Goal: Transaction & Acquisition: Purchase product/service

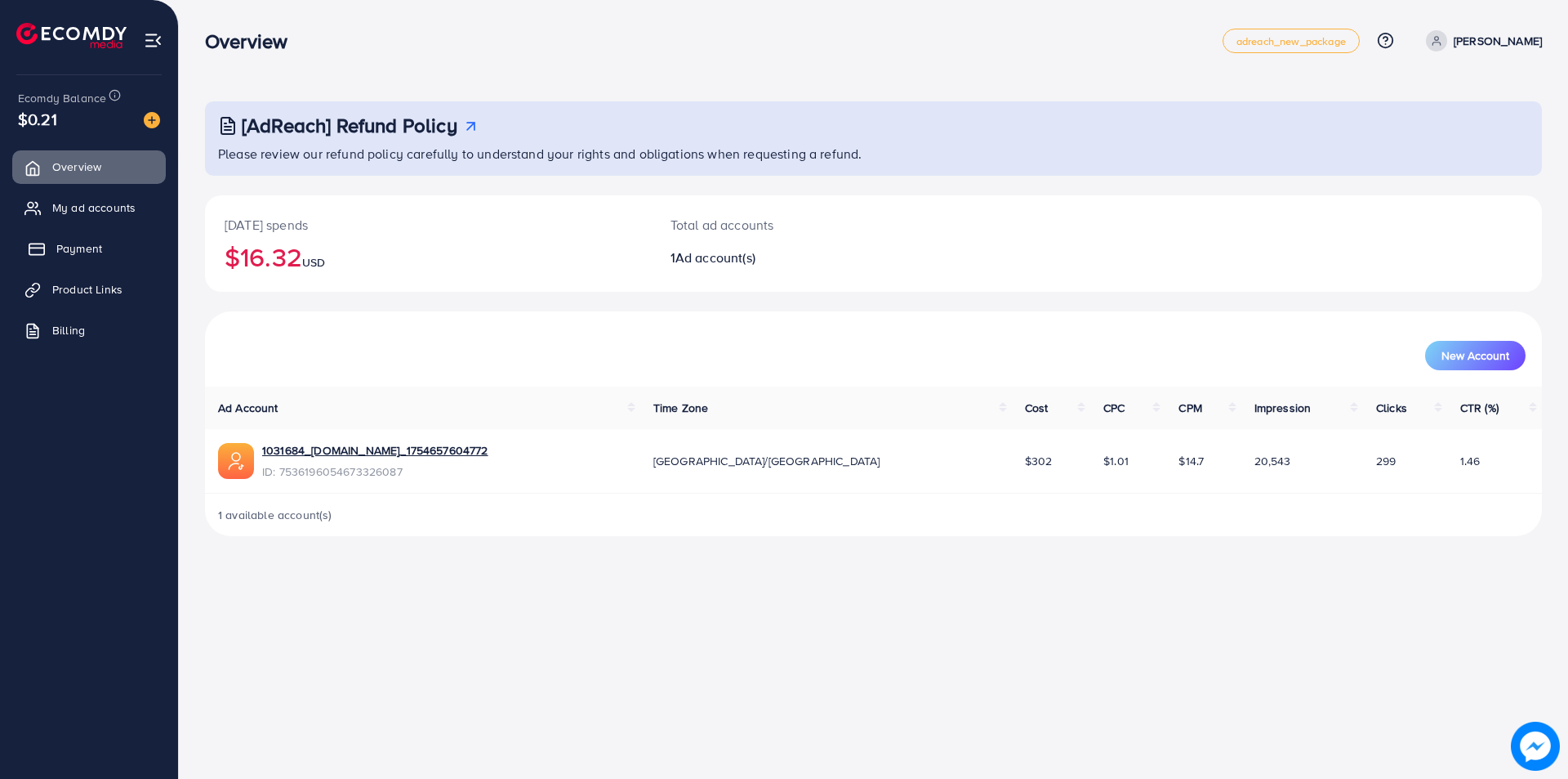
click at [74, 246] on span "Payment" at bounding box center [79, 248] width 46 height 17
click at [91, 246] on span "Payment" at bounding box center [79, 248] width 46 height 17
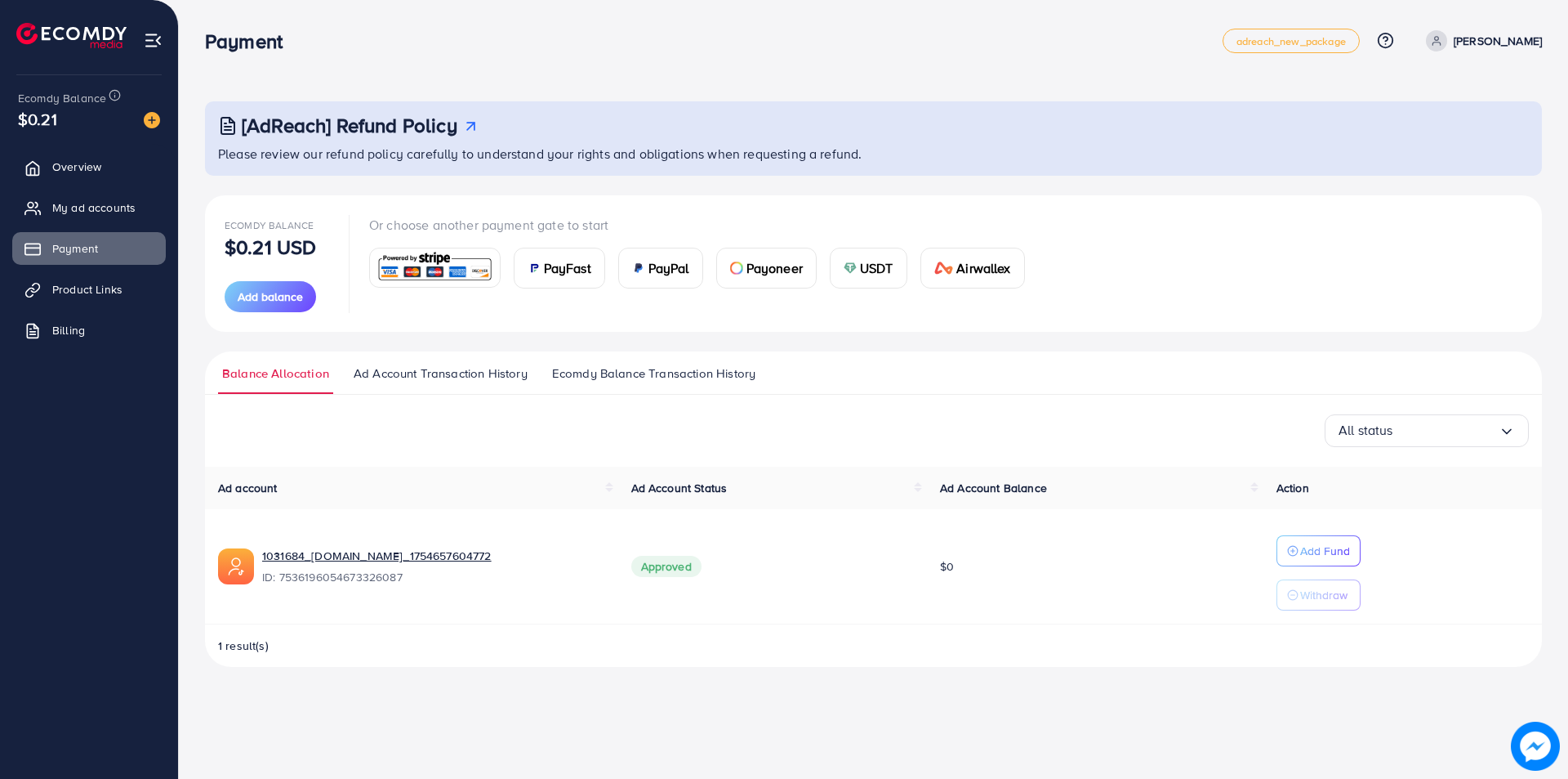
click at [872, 282] on div "USDT" at bounding box center [869, 268] width 76 height 39
